Goal: Complete application form

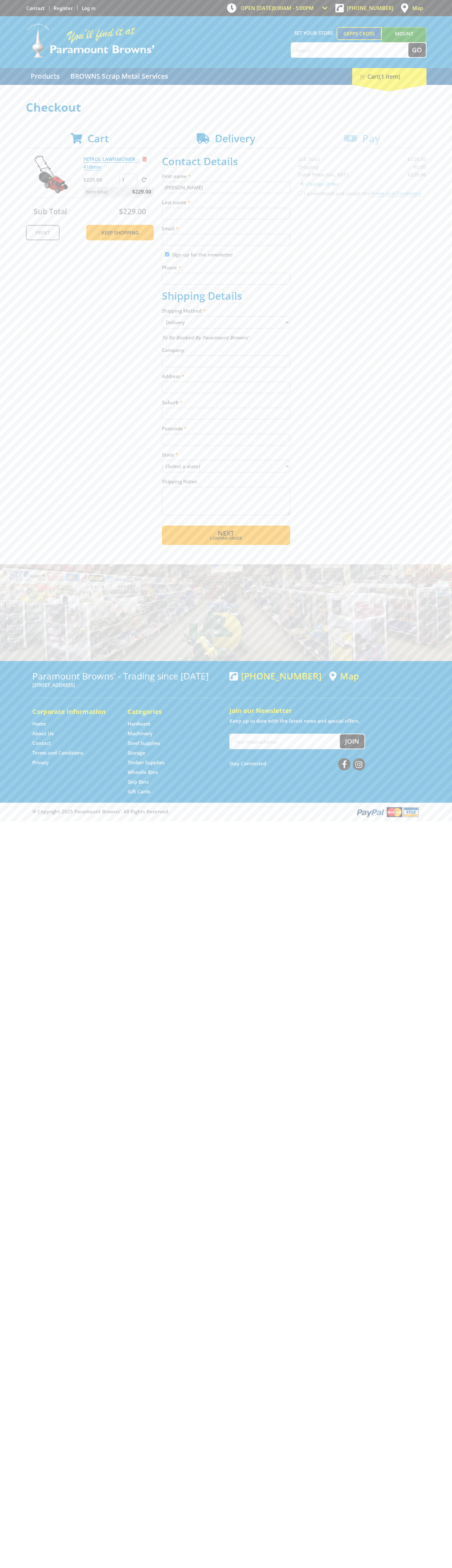
type input "[PERSON_NAME]"
type input "[EMAIL_ADDRESS][DOMAIN_NAME]"
type input "0293744000"
type input "[PERSON_NAME]"
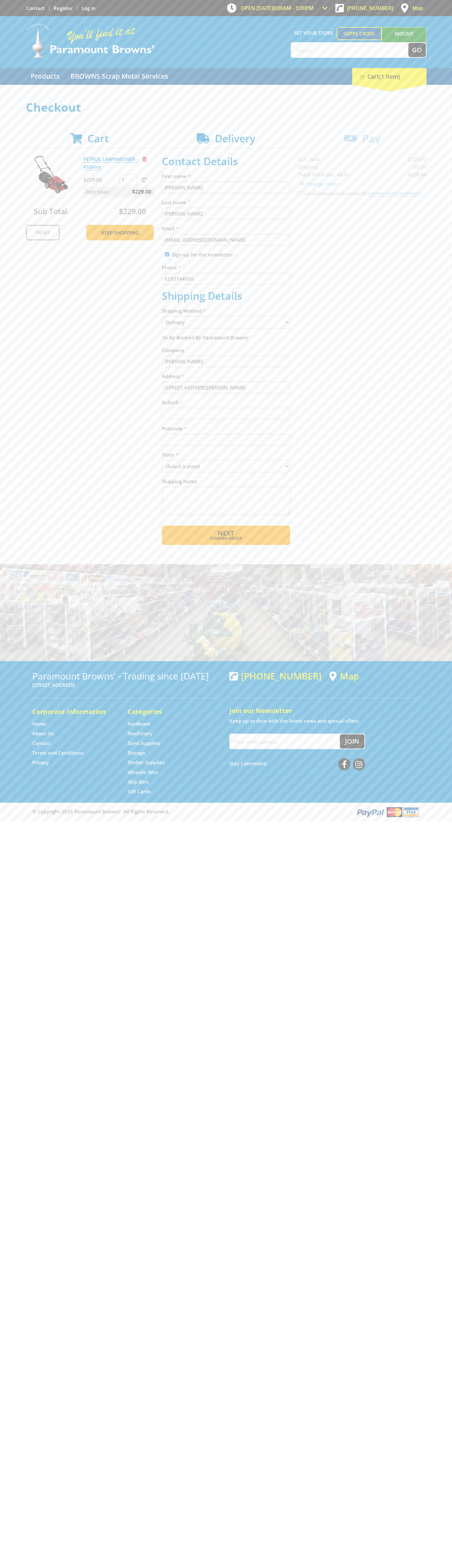
type input "[STREET_ADDRESS][PERSON_NAME]"
type input "totness"
type input "5250"
select select "SA"
select select "Pickup"
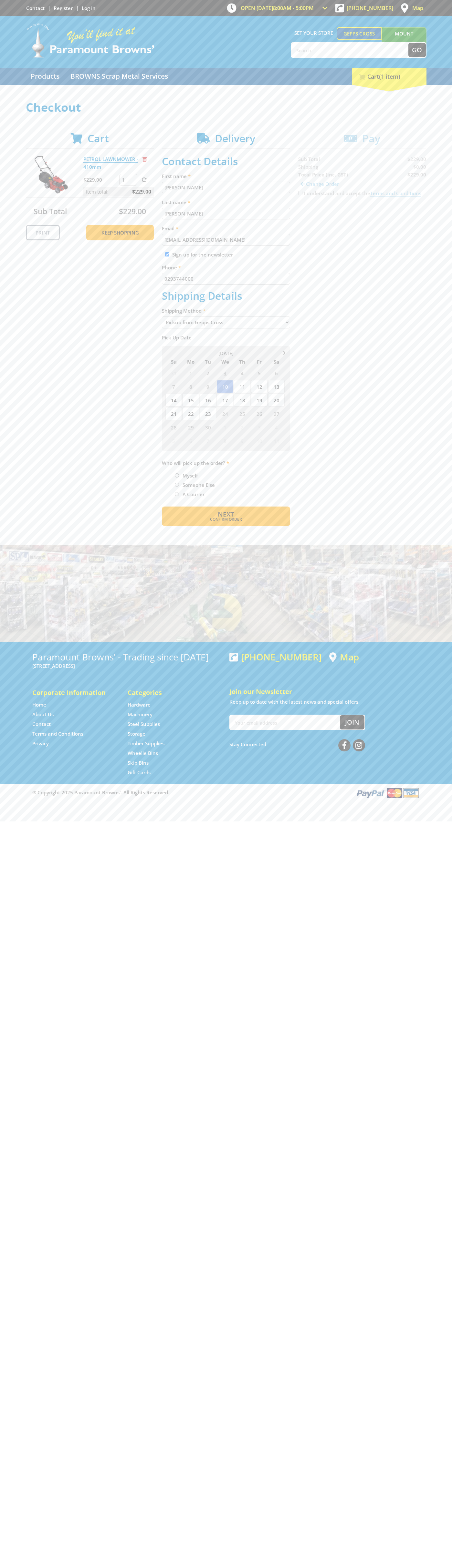
click at [225, 514] on span "Next" at bounding box center [225, 514] width 16 height 9
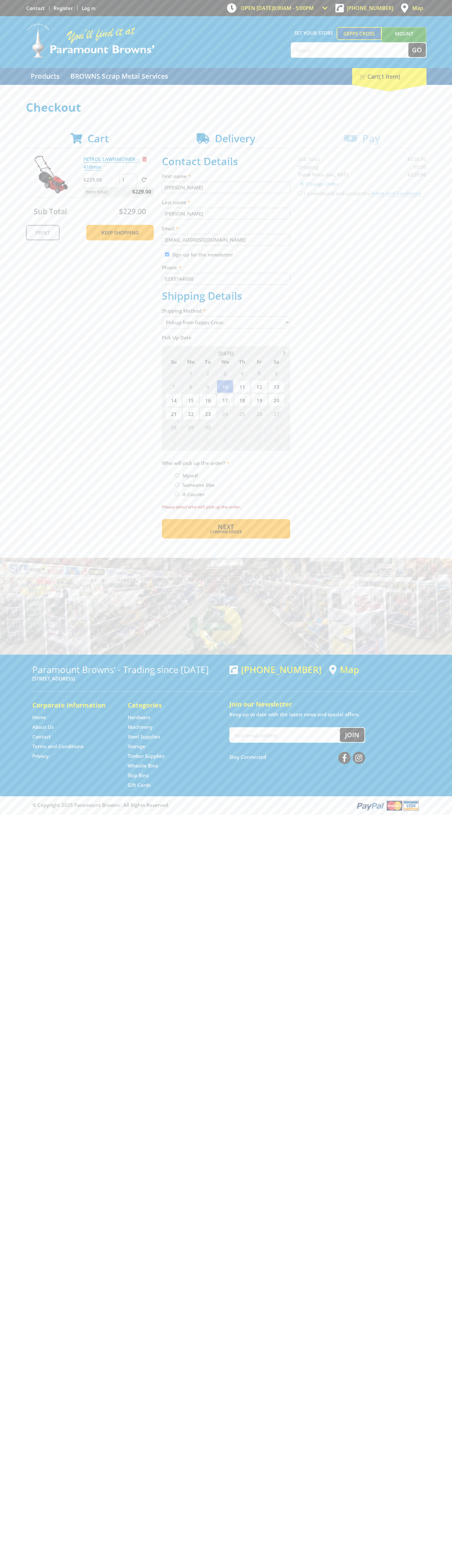
type input "[PERSON_NAME]"
click at [225, 527] on span "Next" at bounding box center [225, 527] width 16 height 9
